Goal: Task Accomplishment & Management: Use online tool/utility

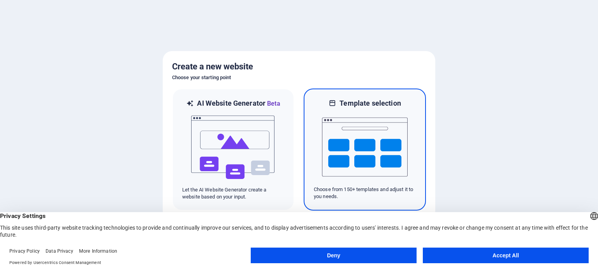
click at [374, 130] on img at bounding box center [365, 147] width 86 height 78
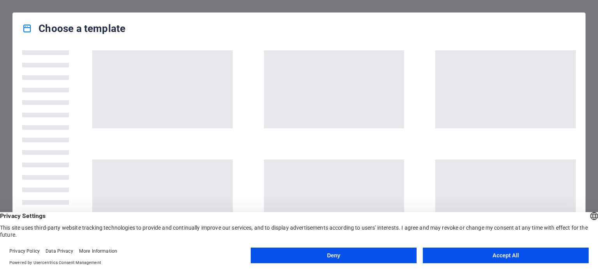
click at [480, 253] on button "Accept All" at bounding box center [506, 255] width 166 height 16
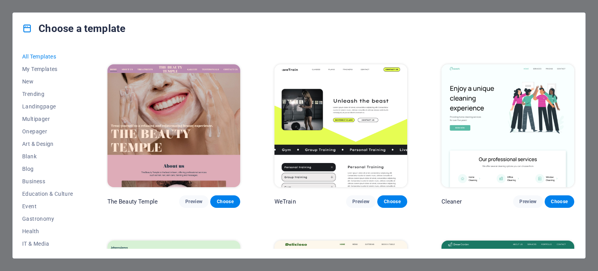
scroll to position [1505, 0]
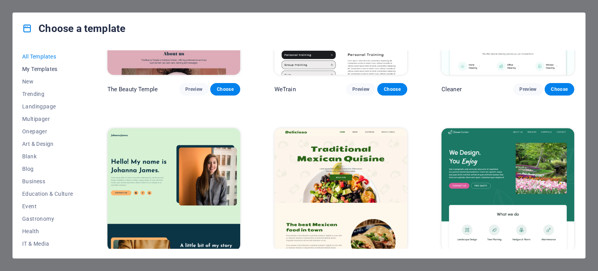
click at [54, 70] on span "My Templates" at bounding box center [47, 69] width 51 height 6
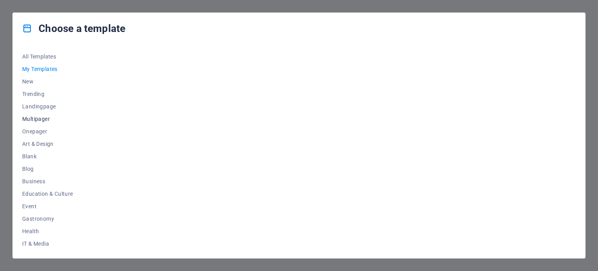
click at [44, 119] on span "Multipager" at bounding box center [47, 119] width 51 height 6
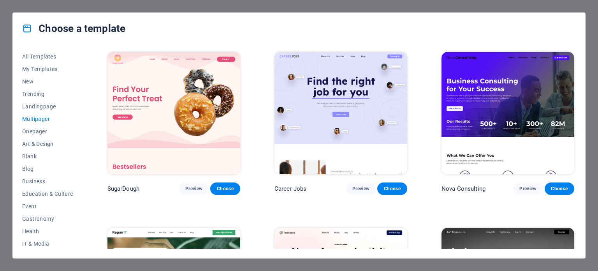
click at [43, 122] on button "Multipager" at bounding box center [47, 119] width 51 height 12
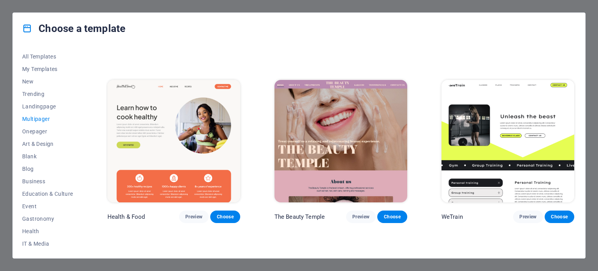
scroll to position [882, 0]
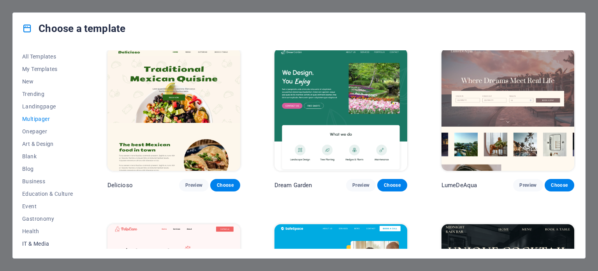
click at [41, 244] on span "IT & Media" at bounding box center [47, 243] width 51 height 6
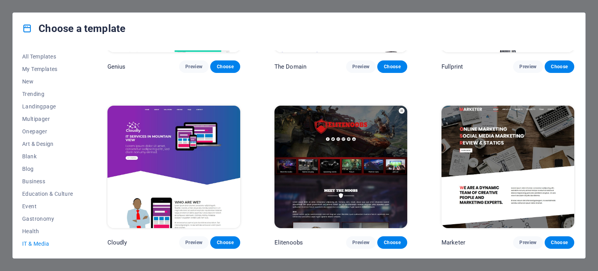
scroll to position [470, 0]
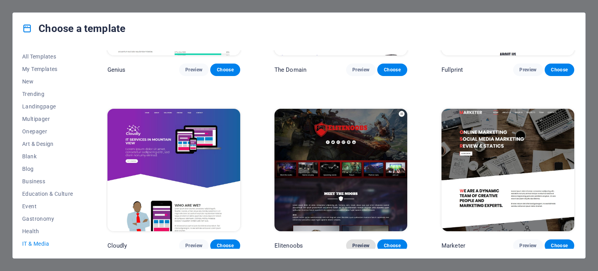
click at [350, 239] on button "Preview" at bounding box center [361, 245] width 30 height 12
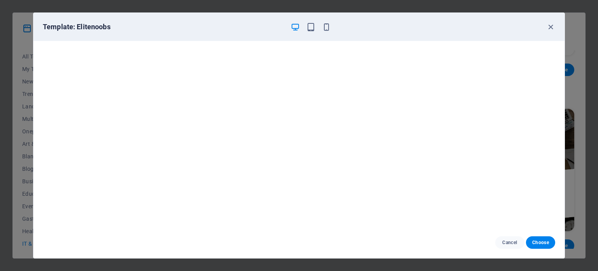
click at [508, 251] on div "Cancel Choose" at bounding box center [298, 242] width 531 height 31
click at [505, 240] on span "Cancel" at bounding box center [509, 242] width 17 height 6
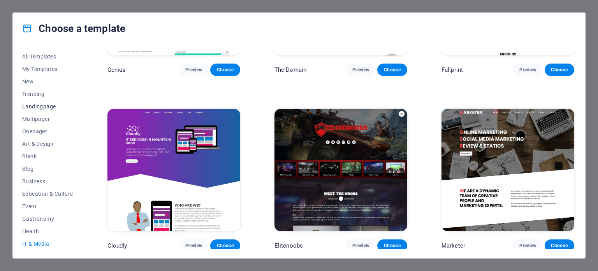
click at [41, 109] on button "Landingpage" at bounding box center [47, 106] width 51 height 12
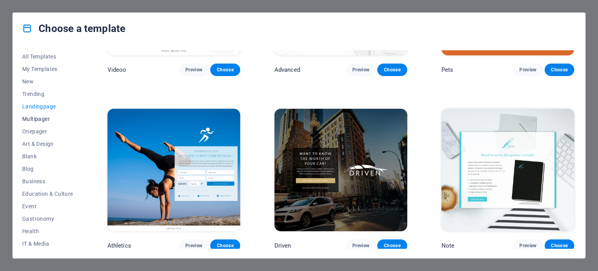
click at [42, 118] on span "Multipager" at bounding box center [47, 119] width 51 height 6
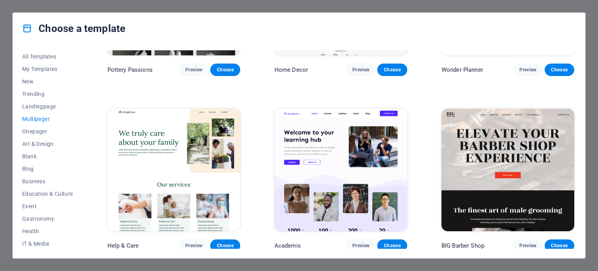
click at [42, 121] on span "Multipager" at bounding box center [47, 119] width 51 height 6
click at [42, 126] on button "Onepager" at bounding box center [47, 131] width 51 height 12
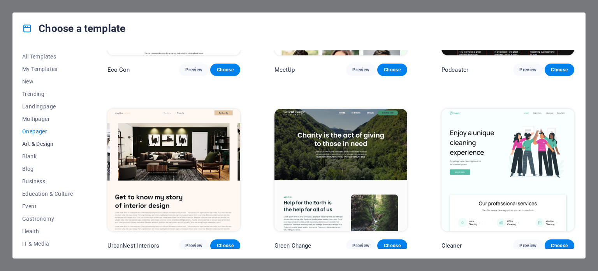
click at [42, 142] on span "Art & Design" at bounding box center [47, 144] width 51 height 6
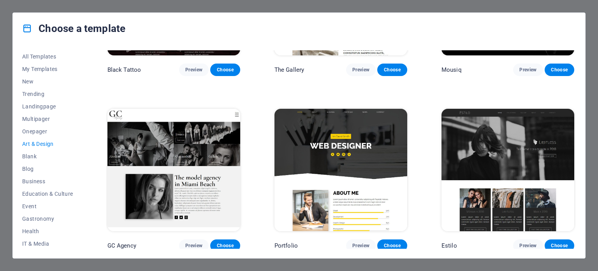
click at [44, 149] on button "Art & Design" at bounding box center [47, 143] width 51 height 12
click at [40, 172] on button "Blog" at bounding box center [47, 168] width 51 height 12
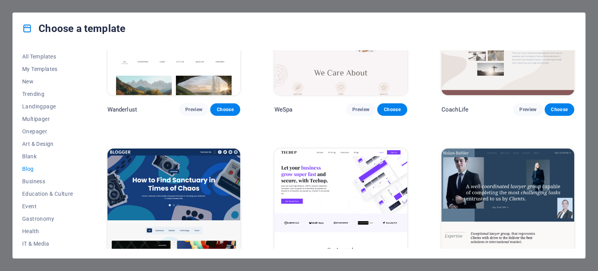
scroll to position [1041, 0]
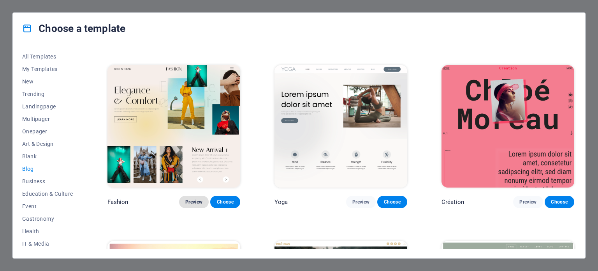
click at [185, 199] on span "Preview" at bounding box center [193, 202] width 17 height 6
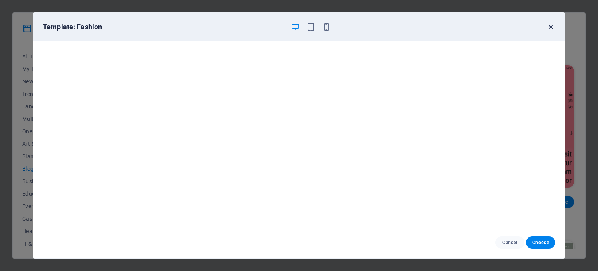
click at [550, 25] on icon "button" at bounding box center [550, 27] width 9 height 9
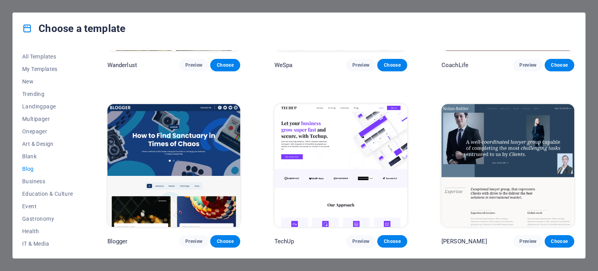
scroll to position [825, 0]
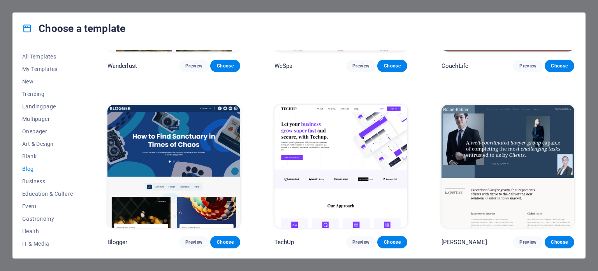
click at [344, 140] on img at bounding box center [340, 166] width 133 height 122
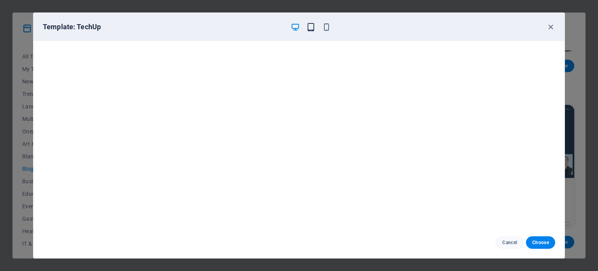
click at [313, 30] on icon "button" at bounding box center [310, 27] width 9 height 9
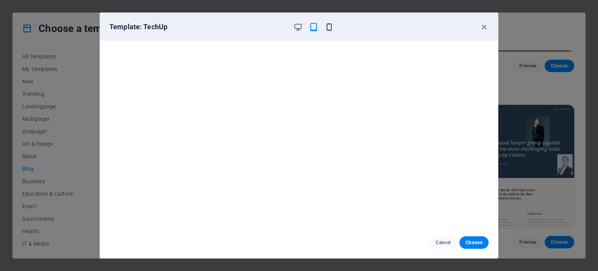
click at [331, 30] on icon "button" at bounding box center [329, 27] width 9 height 9
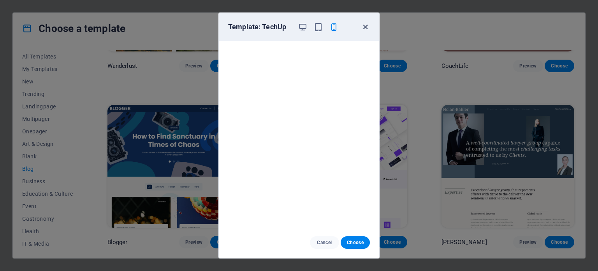
click at [364, 25] on icon "button" at bounding box center [365, 27] width 9 height 9
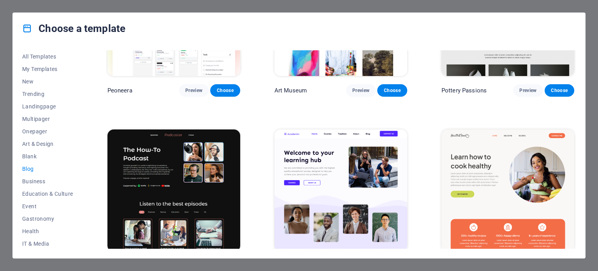
scroll to position [151, 0]
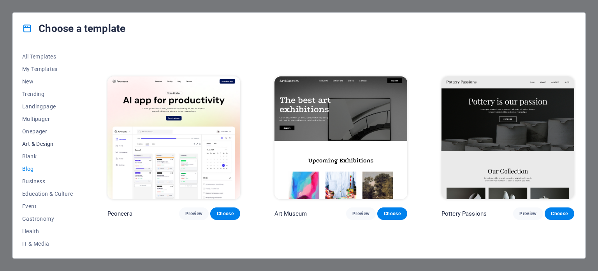
click at [50, 146] on span "Art & Design" at bounding box center [47, 144] width 51 height 6
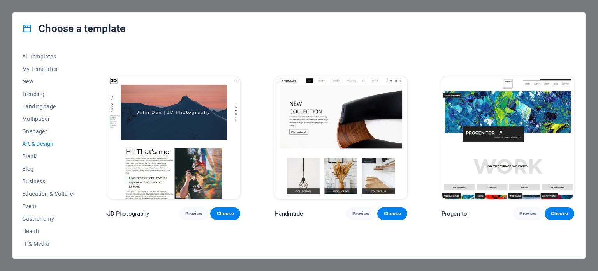
click at [358, 130] on img at bounding box center [340, 137] width 133 height 122
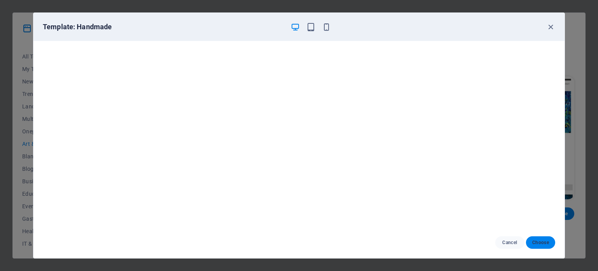
click at [530, 243] on button "Choose" at bounding box center [540, 242] width 29 height 12
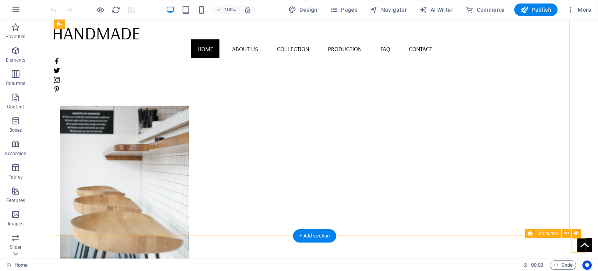
click at [582, 241] on figure at bounding box center [584, 244] width 14 height 14
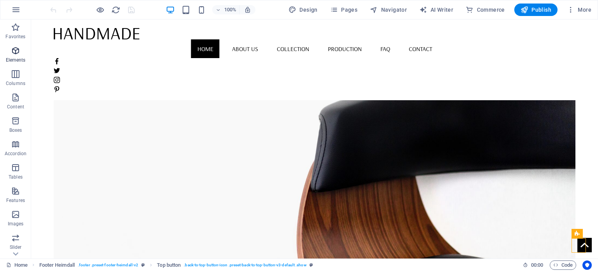
click at [19, 58] on p "Elements" at bounding box center [16, 60] width 20 height 6
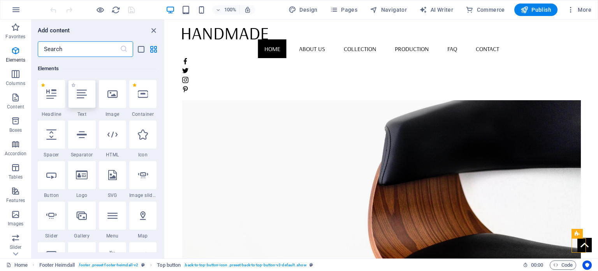
scroll to position [83, 0]
click at [19, 69] on icon "button" at bounding box center [15, 73] width 9 height 9
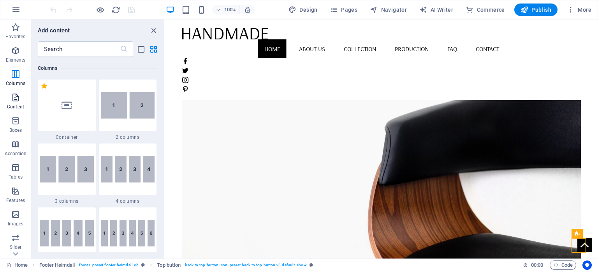
click at [20, 95] on icon "button" at bounding box center [15, 97] width 9 height 9
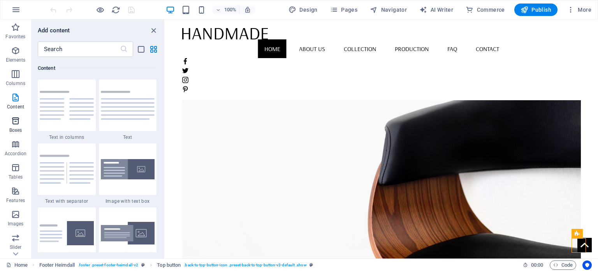
click at [19, 120] on icon "button" at bounding box center [15, 120] width 9 height 9
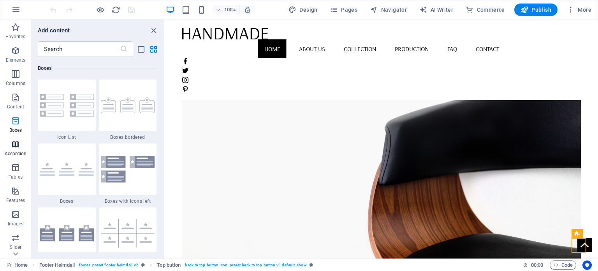
click at [19, 140] on icon "button" at bounding box center [15, 143] width 9 height 9
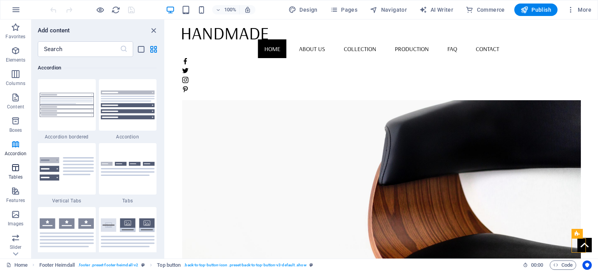
click at [15, 161] on button "Tables" at bounding box center [15, 171] width 31 height 23
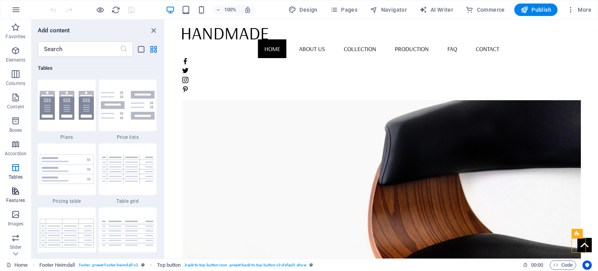
click at [17, 190] on icon "button" at bounding box center [15, 190] width 9 height 9
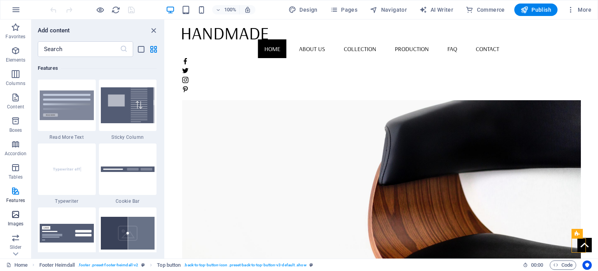
click at [16, 209] on icon "button" at bounding box center [15, 213] width 9 height 9
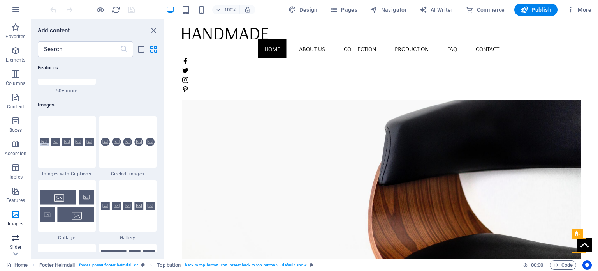
scroll to position [3948, 0]
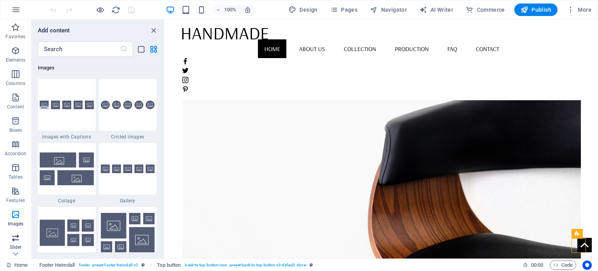
click at [20, 230] on button "Slider" at bounding box center [15, 241] width 31 height 23
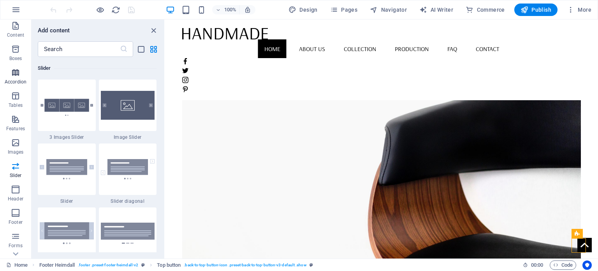
scroll to position [135, 0]
click at [13, 128] on icon "button" at bounding box center [15, 125] width 9 height 9
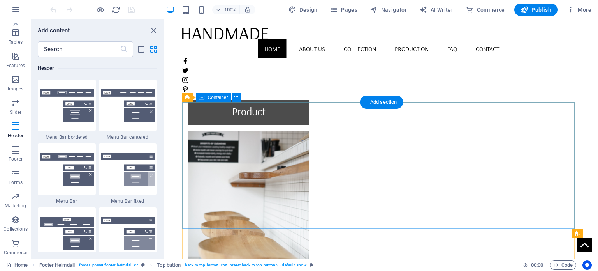
scroll to position [698, 0]
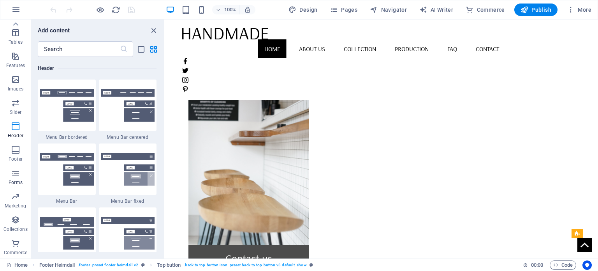
click at [20, 171] on icon "button" at bounding box center [15, 172] width 9 height 9
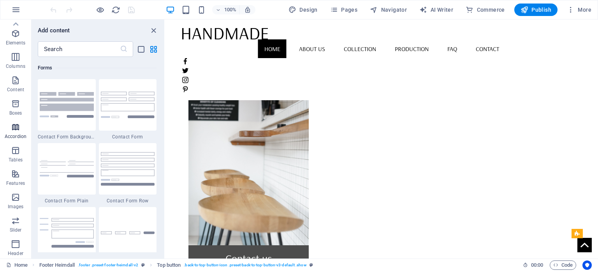
scroll to position [0, 0]
click at [16, 57] on p "Elements" at bounding box center [16, 60] width 20 height 6
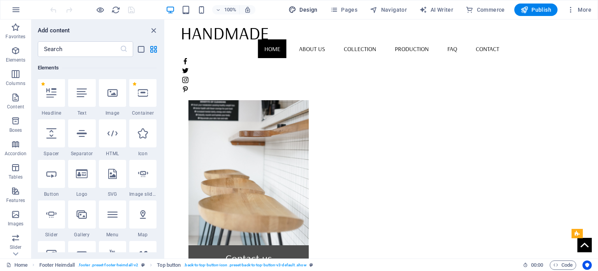
scroll to position [83, 0]
click at [572, 9] on icon "button" at bounding box center [571, 10] width 8 height 8
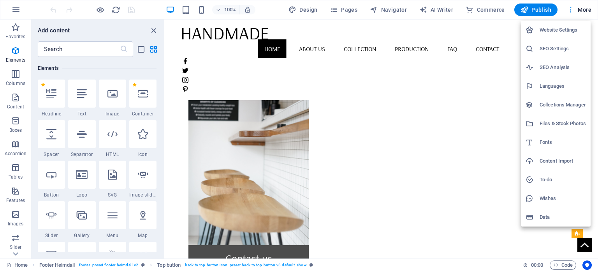
click at [572, 9] on div at bounding box center [299, 135] width 598 height 271
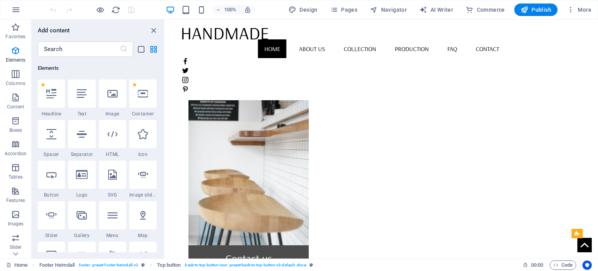
click at [548, 8] on span "Publish" at bounding box center [536, 10] width 31 height 8
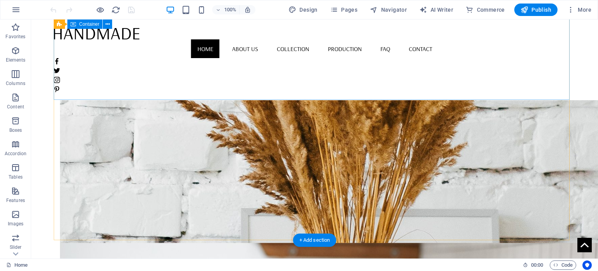
scroll to position [525, 0]
